Goal: Transaction & Acquisition: Download file/media

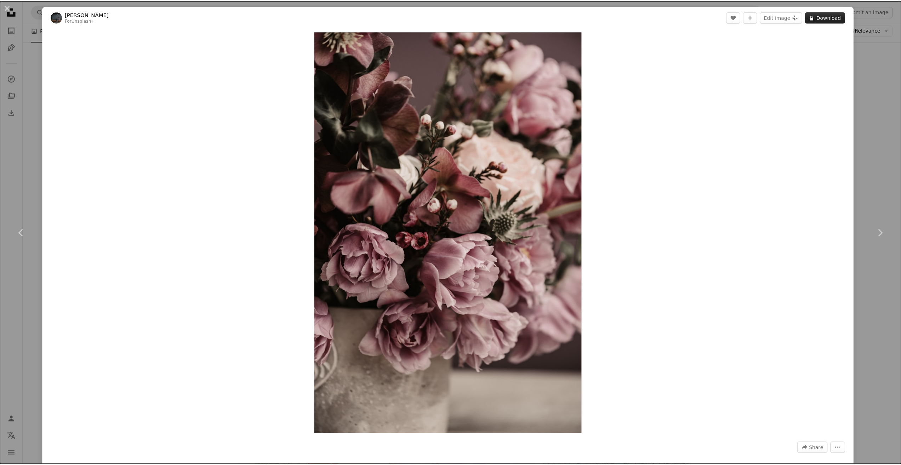
scroll to position [15669, 0]
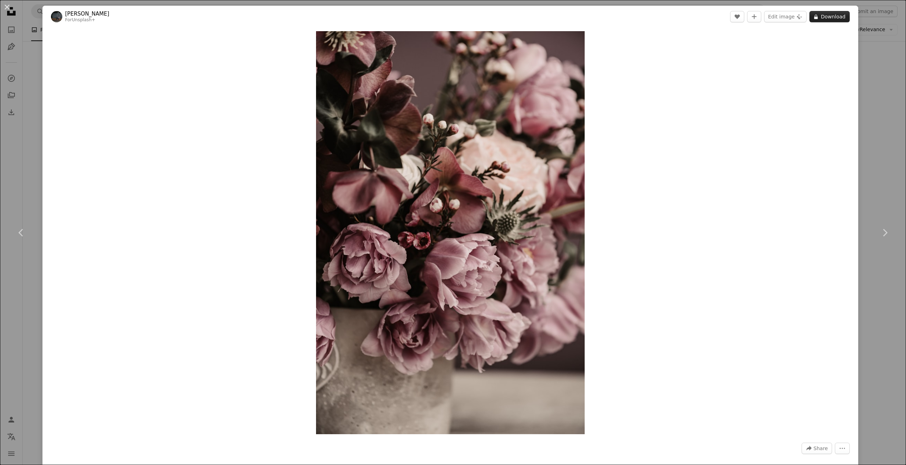
click at [828, 17] on button "A lock Download" at bounding box center [830, 16] width 40 height 11
